Goal: Task Accomplishment & Management: Manage account settings

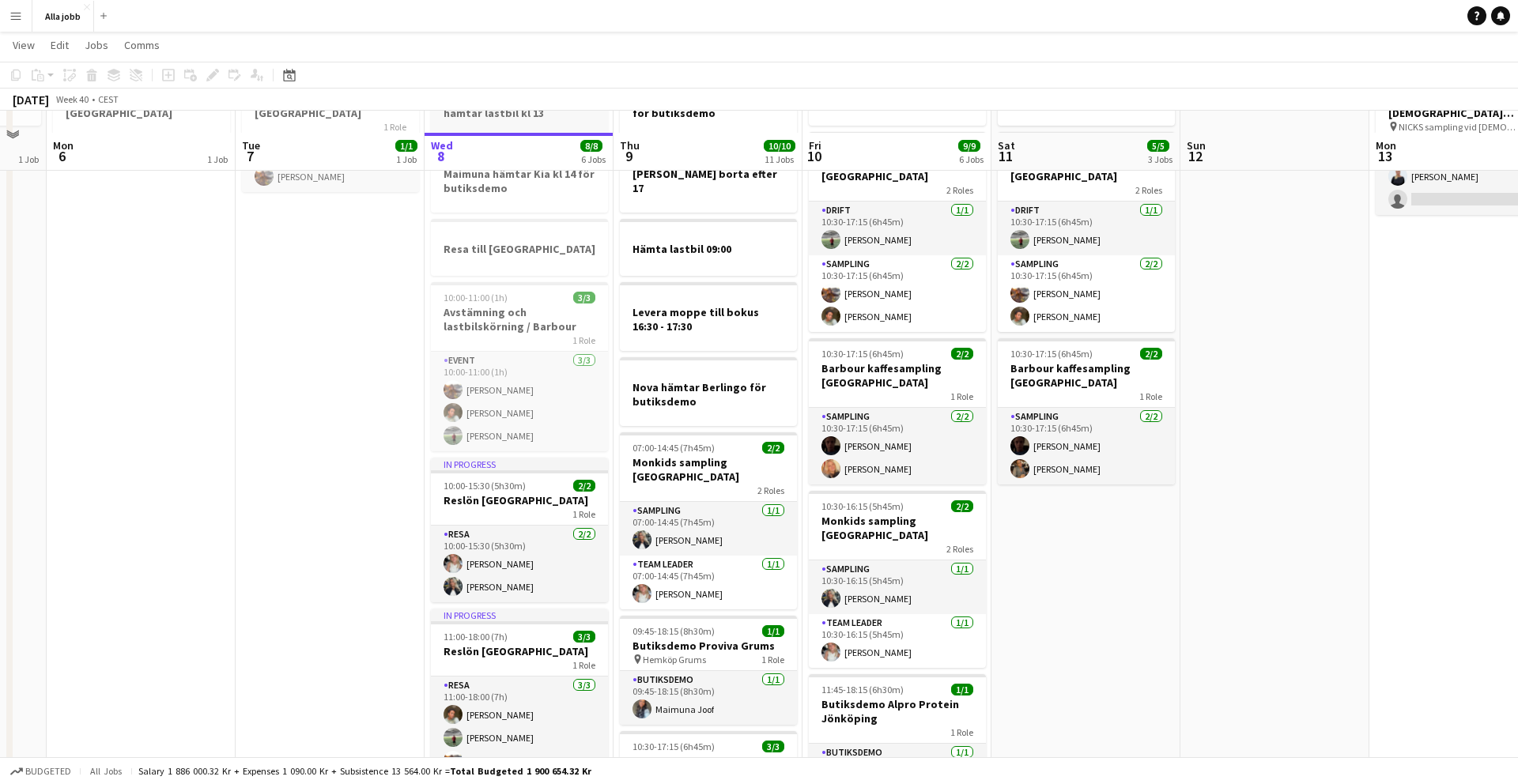
scroll to position [138, 0]
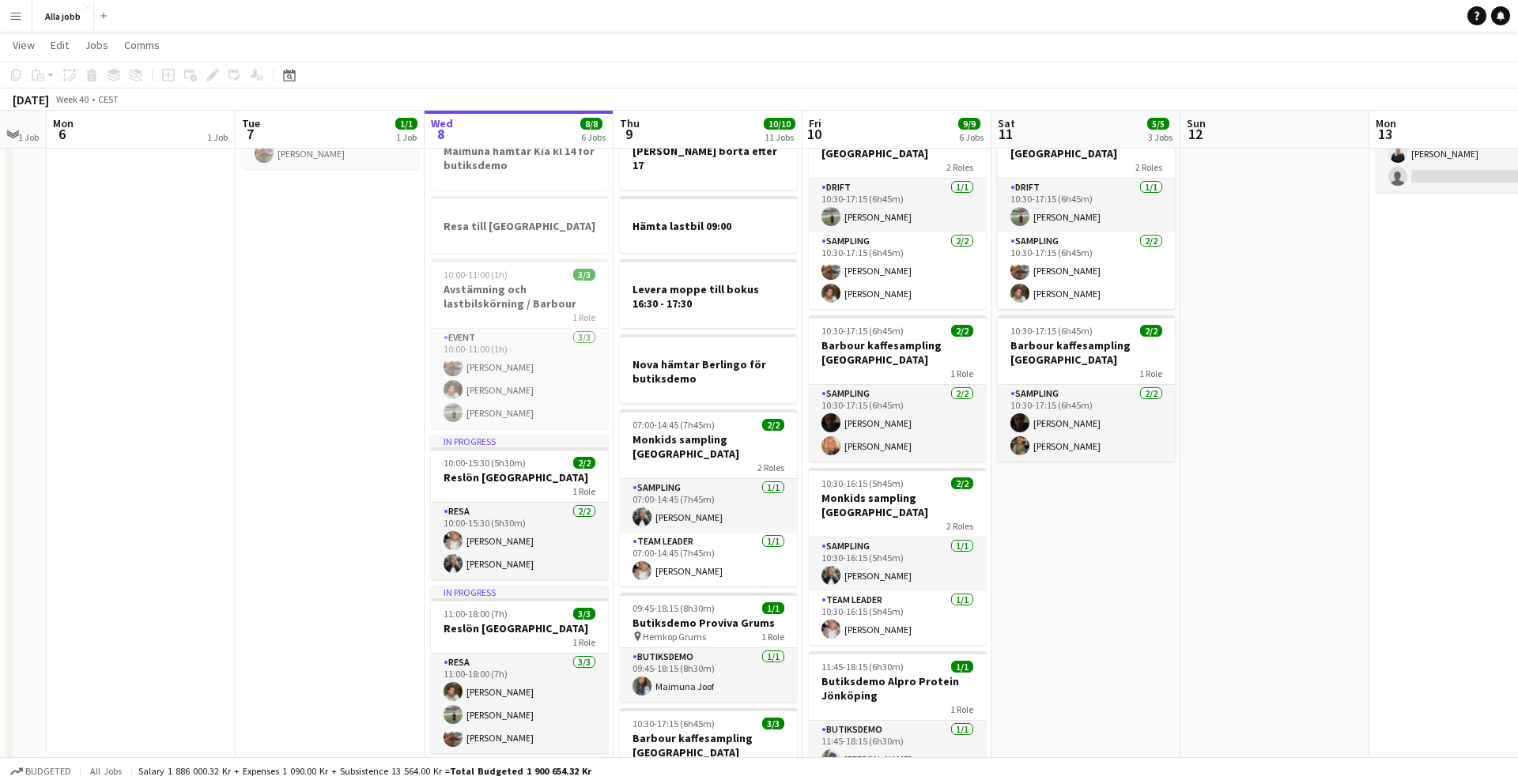
click at [356, 528] on app-date-cell "13:45-19:15 (5h30m) 1/1 Butiksdemo Activia Kefir Stockholm 1 Role Butiksdemo [D…" at bounding box center [330, 702] width 189 height 1324
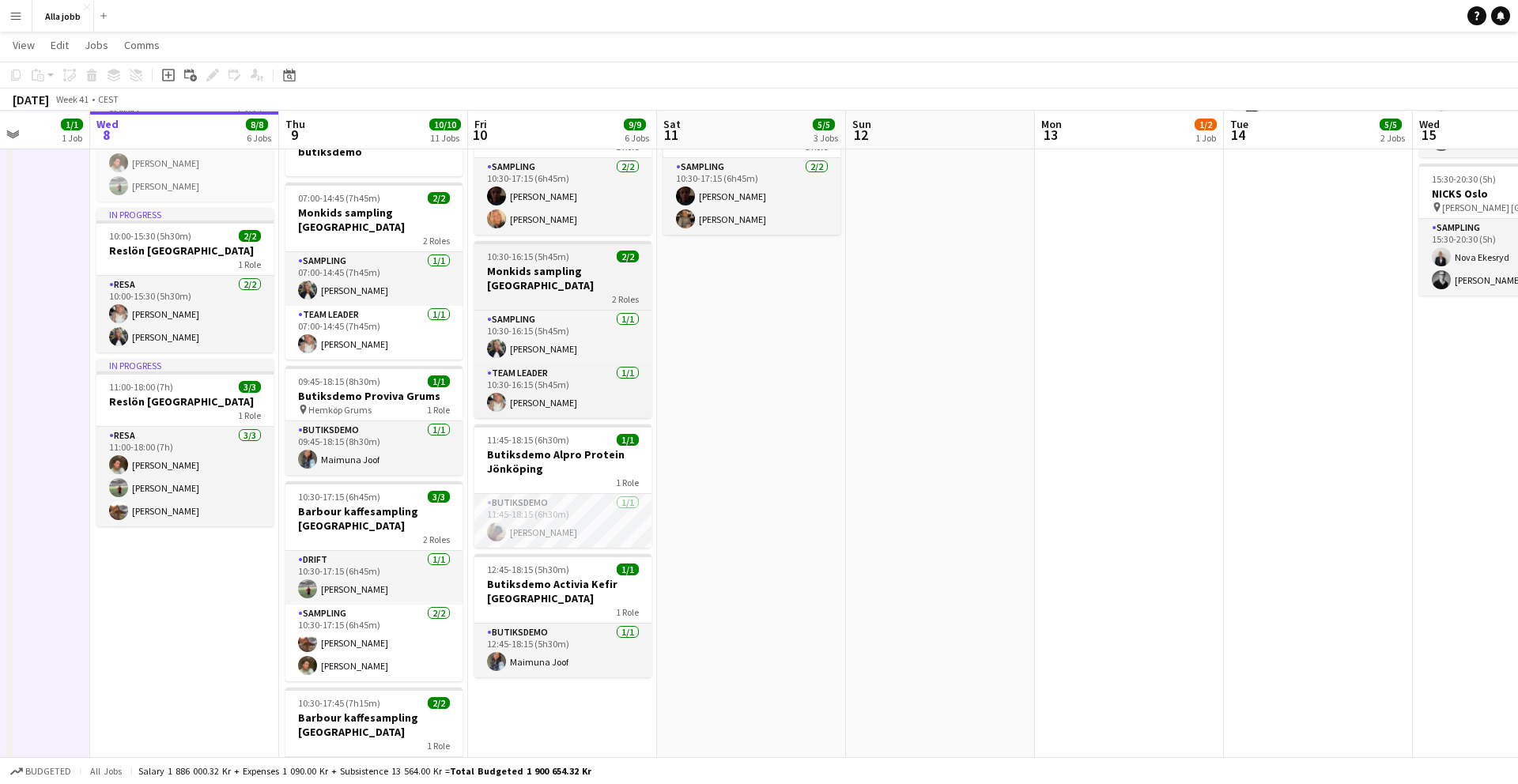
scroll to position [366, 0]
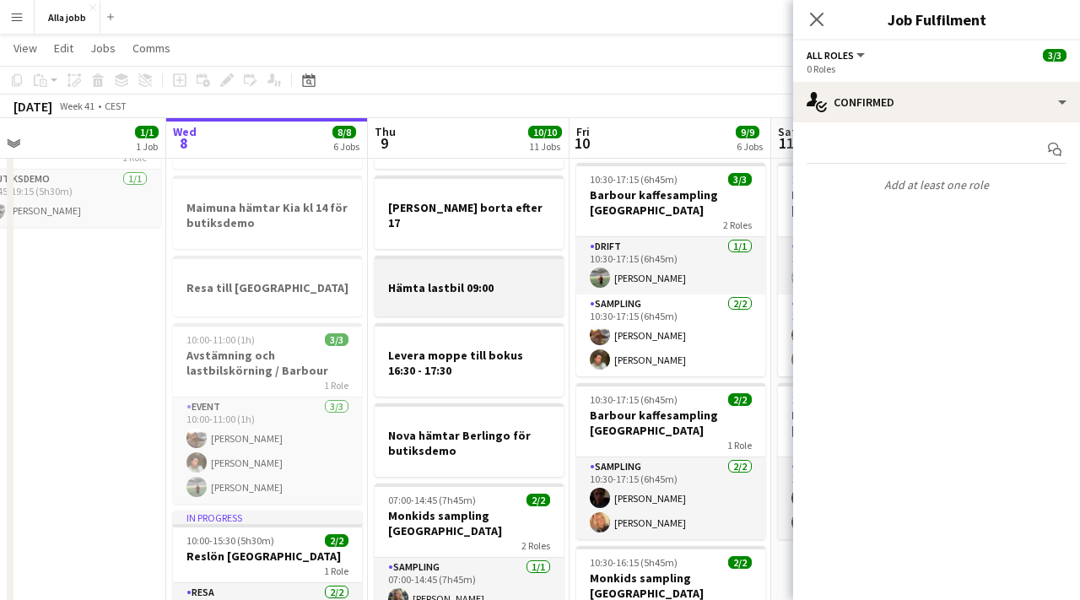
scroll to position [102, 0]
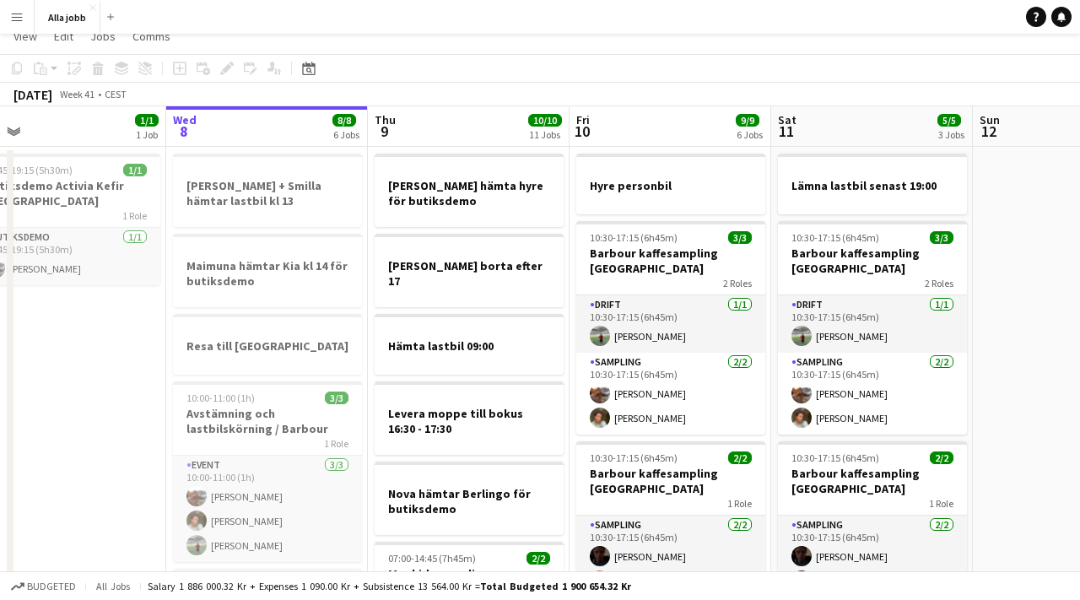
scroll to position [0, 0]
